Goal: Information Seeking & Learning: Learn about a topic

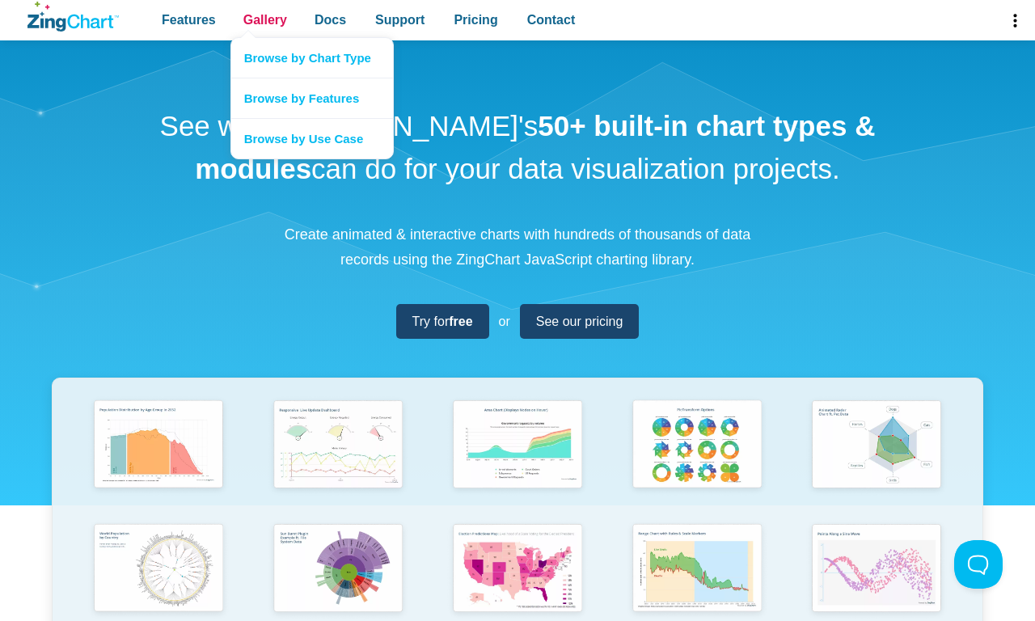
click at [264, 20] on span "Gallery" at bounding box center [265, 20] width 44 height 22
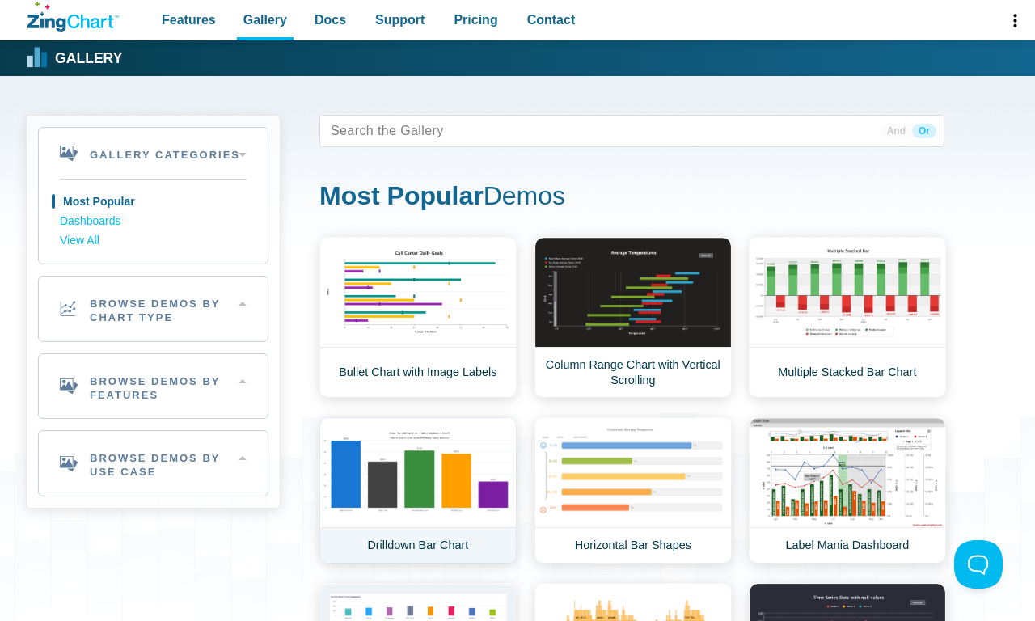
click at [417, 490] on link "Drilldown Bar Chart" at bounding box center [417, 490] width 197 height 146
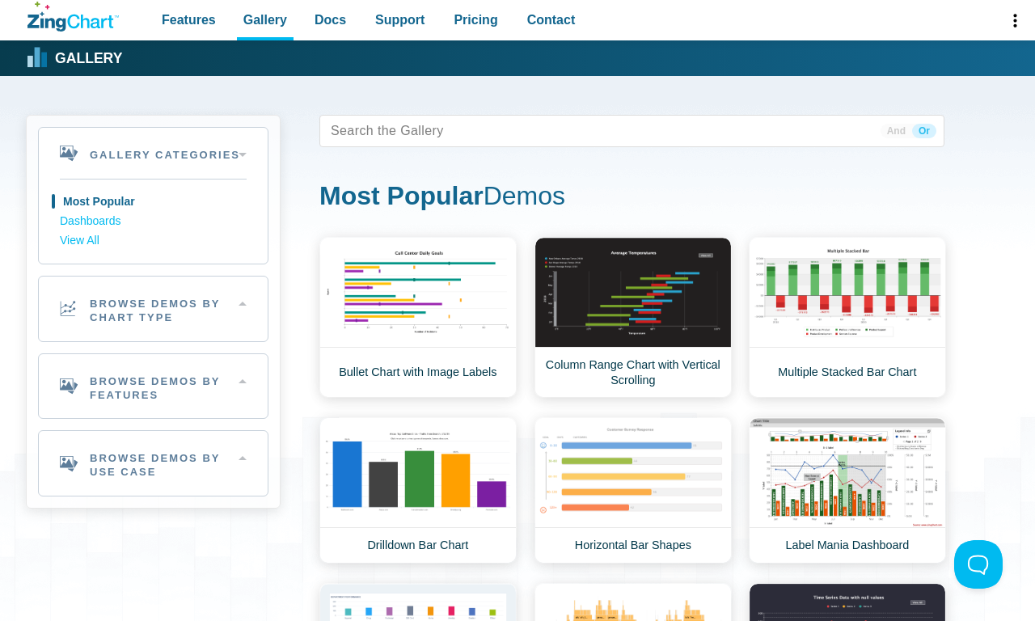
click at [923, 131] on span "Or" at bounding box center [924, 131] width 24 height 15
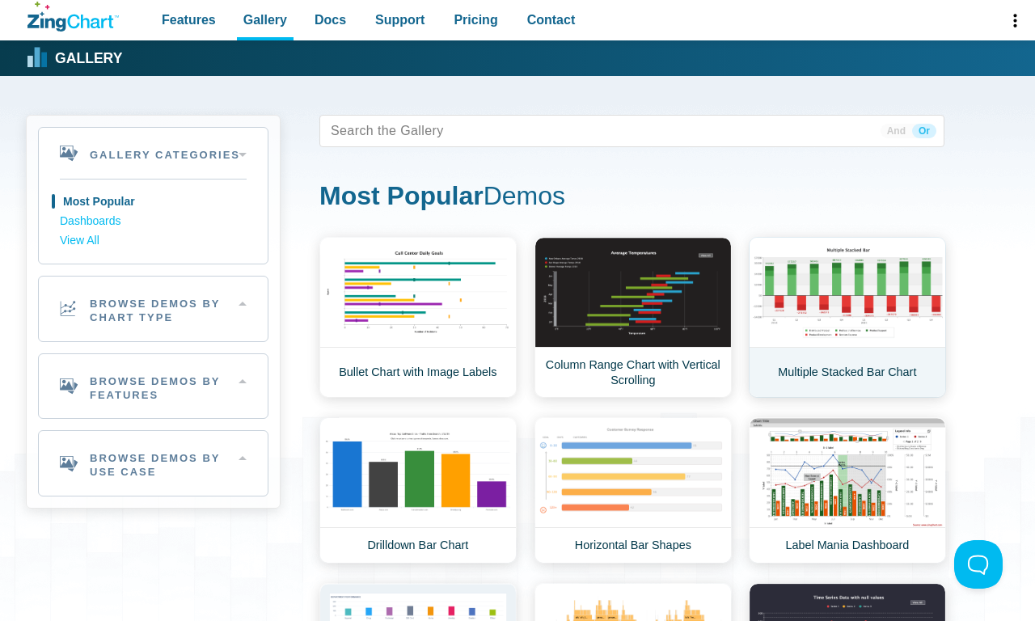
click at [847, 317] on link "Multiple Stacked Bar Chart" at bounding box center [847, 317] width 197 height 161
